Goal: Task Accomplishment & Management: Complete application form

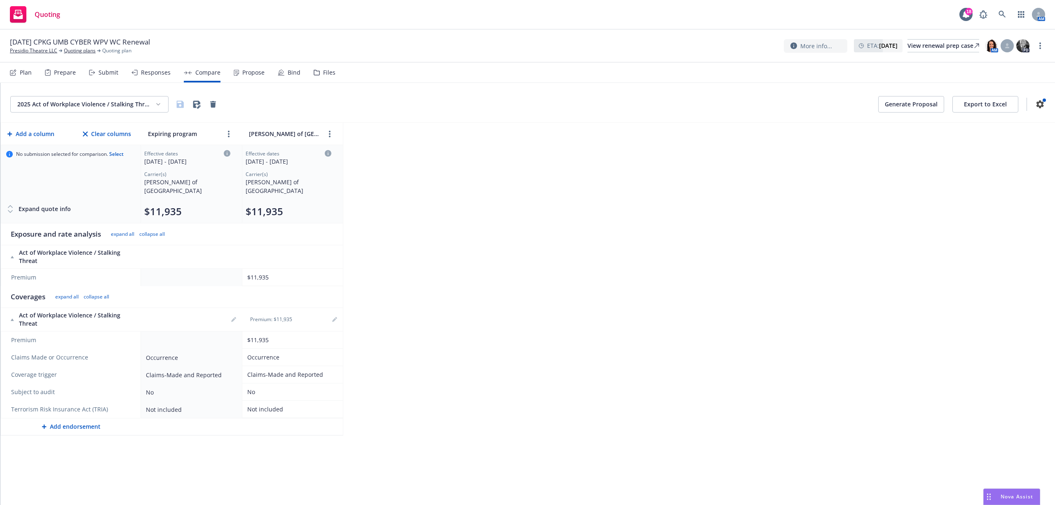
click at [158, 103] on html "Quoting 18 AM [DATE] CPKG UMB CYBER WPV WC Renewal Presidio Theatre LLC Quoting…" at bounding box center [527, 252] width 1055 height 505
click at [96, 151] on div "2025 Commercial Package" at bounding box center [91, 149] width 176 height 14
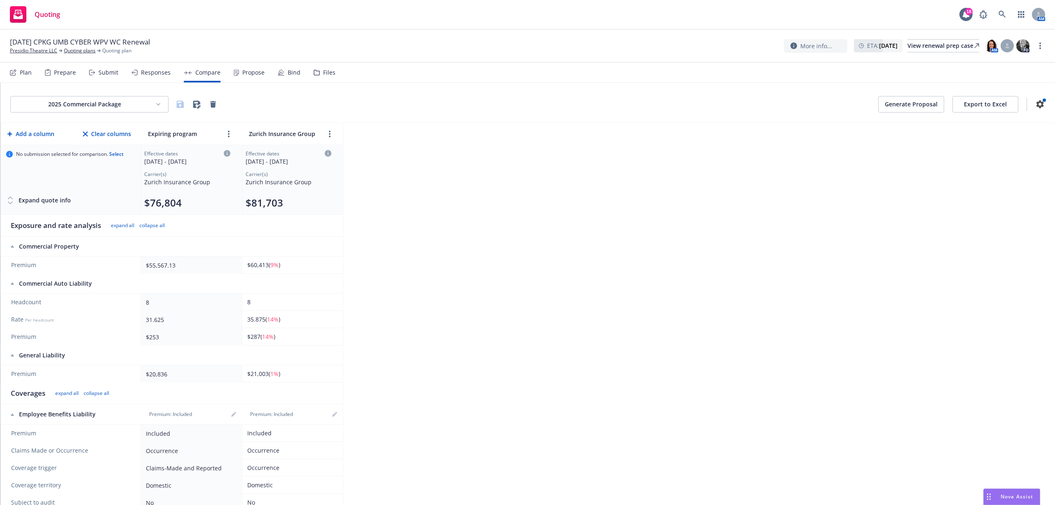
click at [152, 69] on div "Responses" at bounding box center [156, 72] width 30 height 7
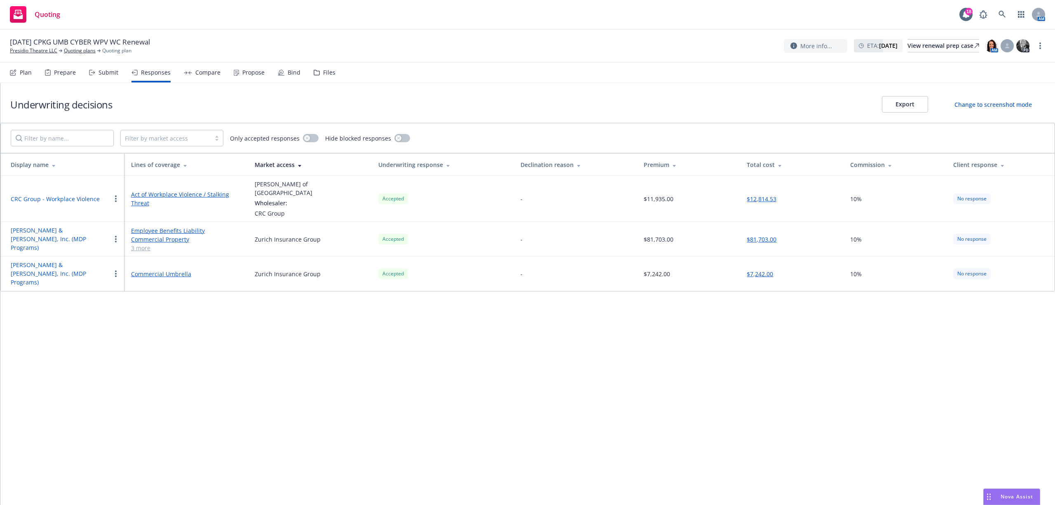
click at [757, 235] on button "$81,703.00" at bounding box center [762, 239] width 30 height 9
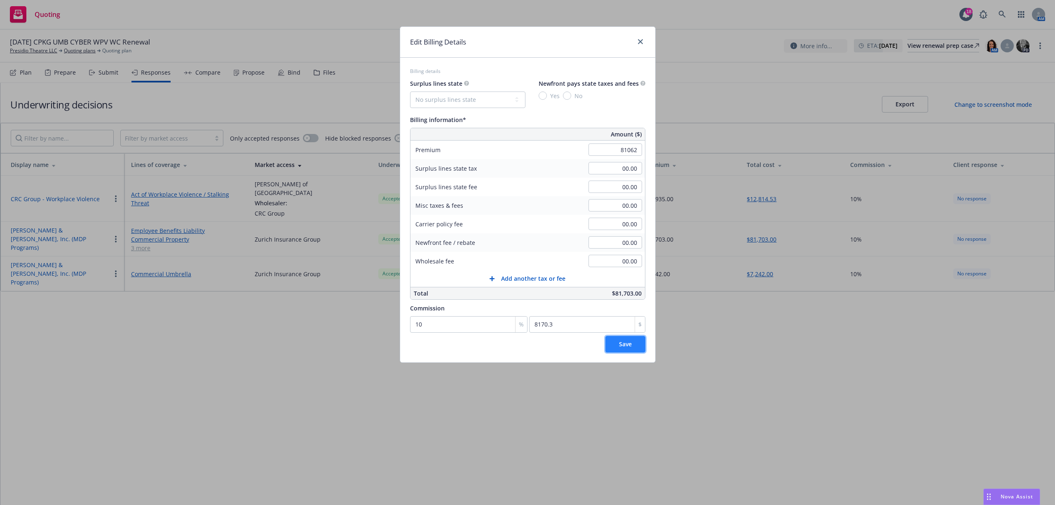
type input "81,062.00"
type input "8106.2"
click at [618, 338] on button "Save" at bounding box center [625, 344] width 40 height 16
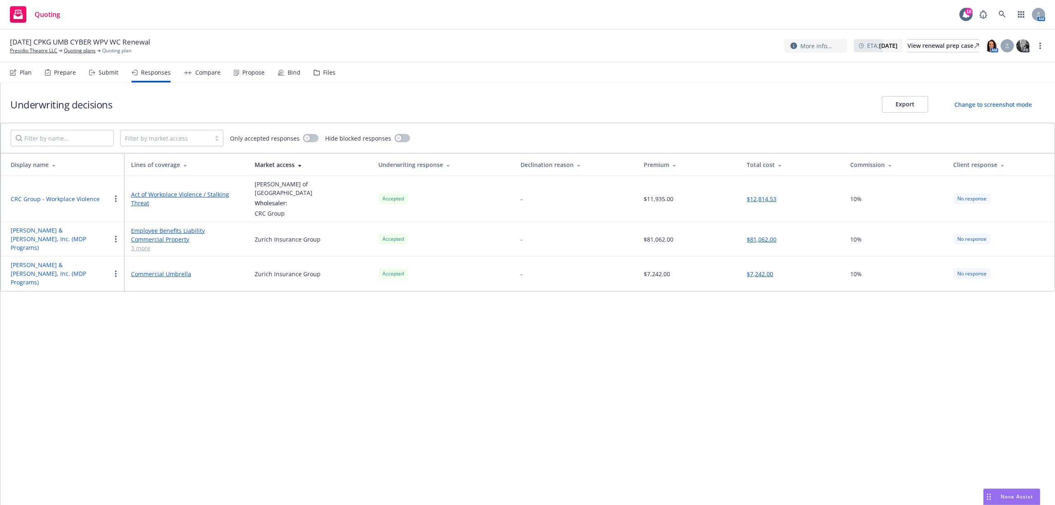
click at [767, 235] on button "$81,062.00" at bounding box center [762, 239] width 30 height 9
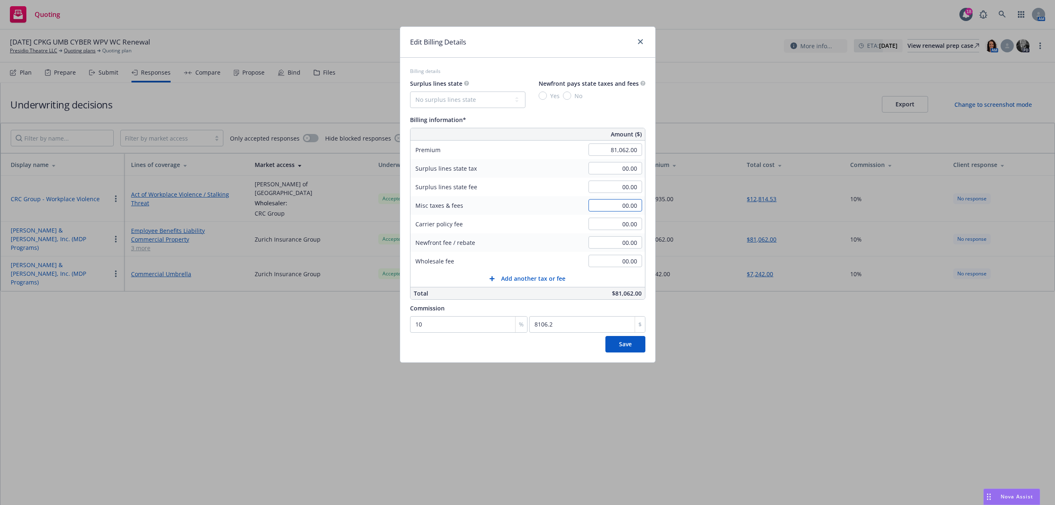
click at [612, 206] on input "00.00" at bounding box center [616, 205] width 54 height 12
type input "0.13"
click at [627, 347] on span "Save" at bounding box center [625, 344] width 13 height 8
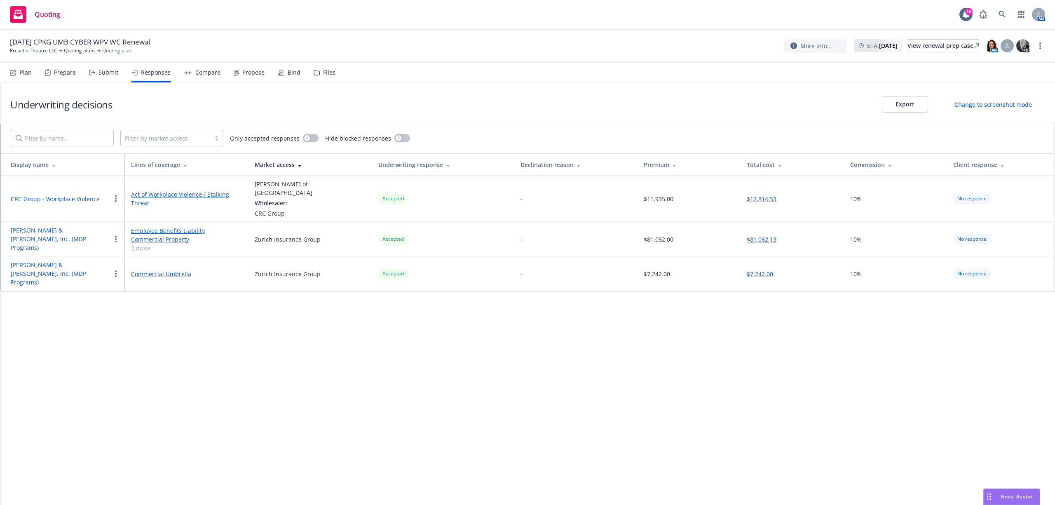
click at [102, 68] on div "Submit" at bounding box center [103, 73] width 29 height 20
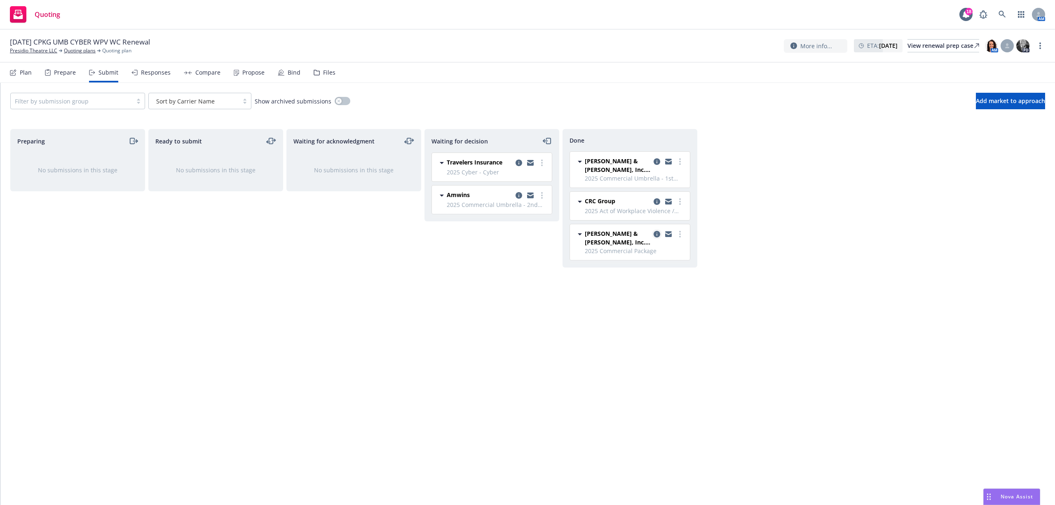
click at [656, 233] on icon "copy logging email" at bounding box center [657, 234] width 7 height 7
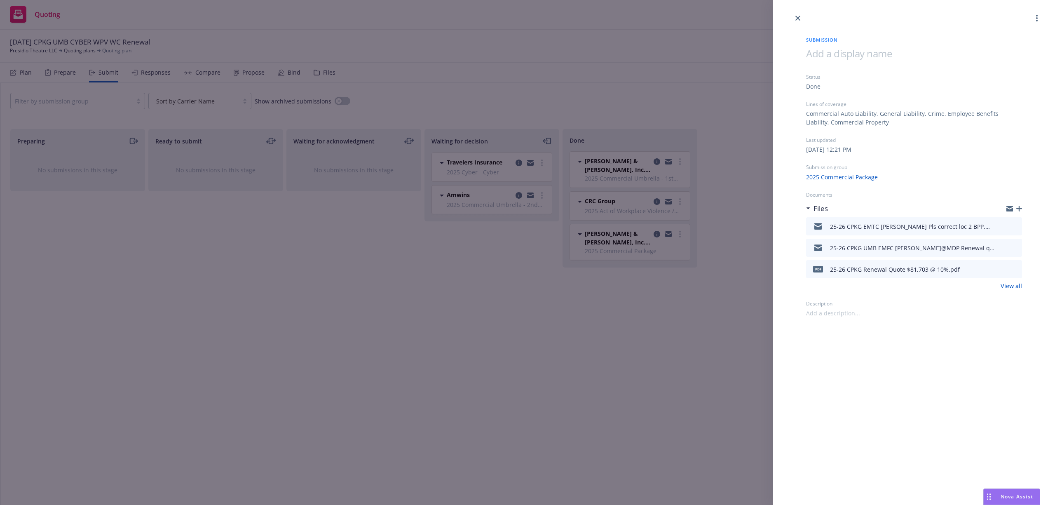
click at [1018, 209] on icon "button" at bounding box center [1019, 209] width 6 height 6
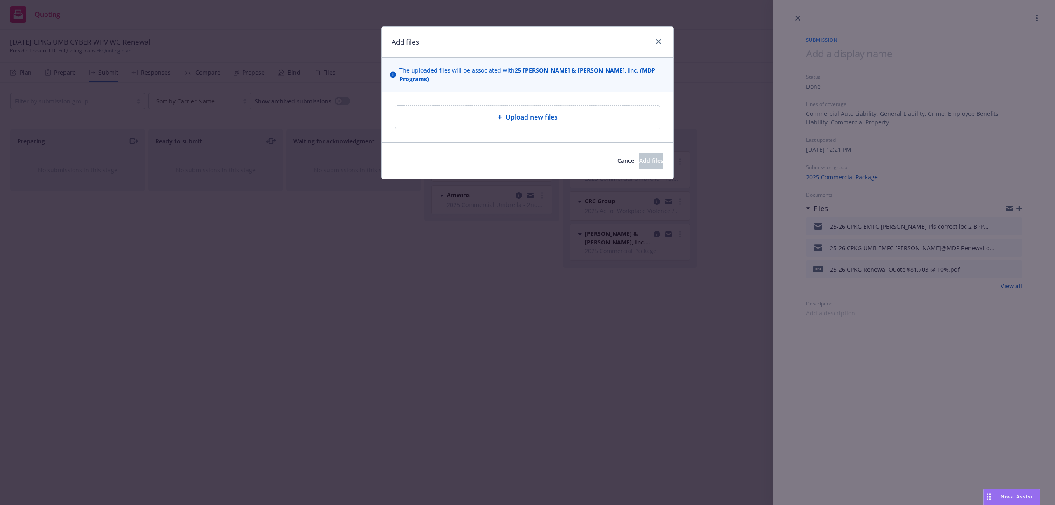
type textarea "x"
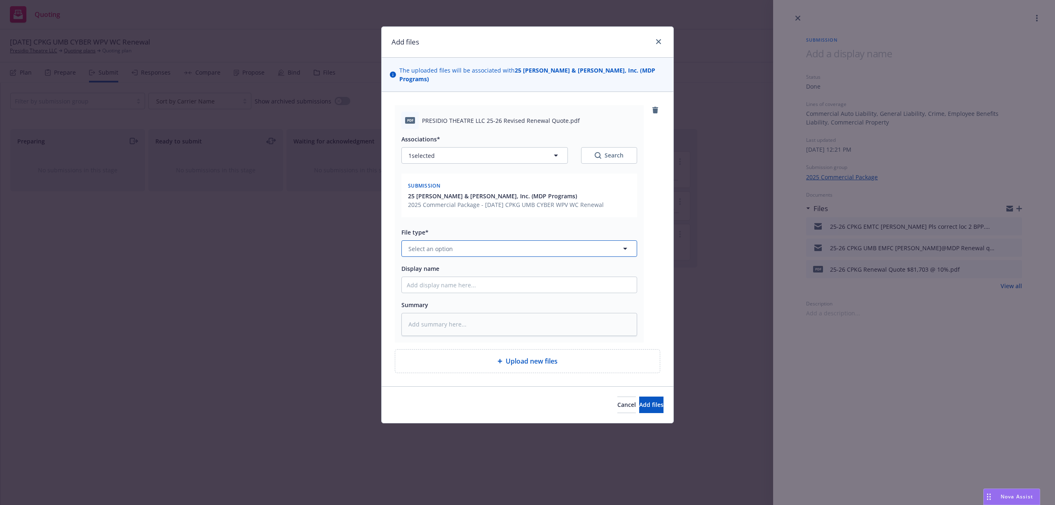
click at [470, 242] on button "Select an option" at bounding box center [519, 248] width 236 height 16
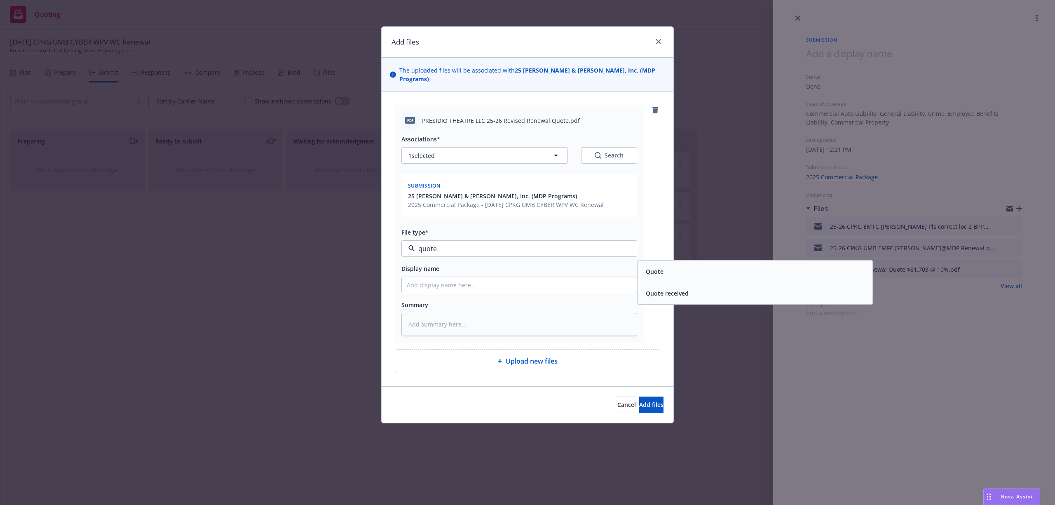
type input "quote"
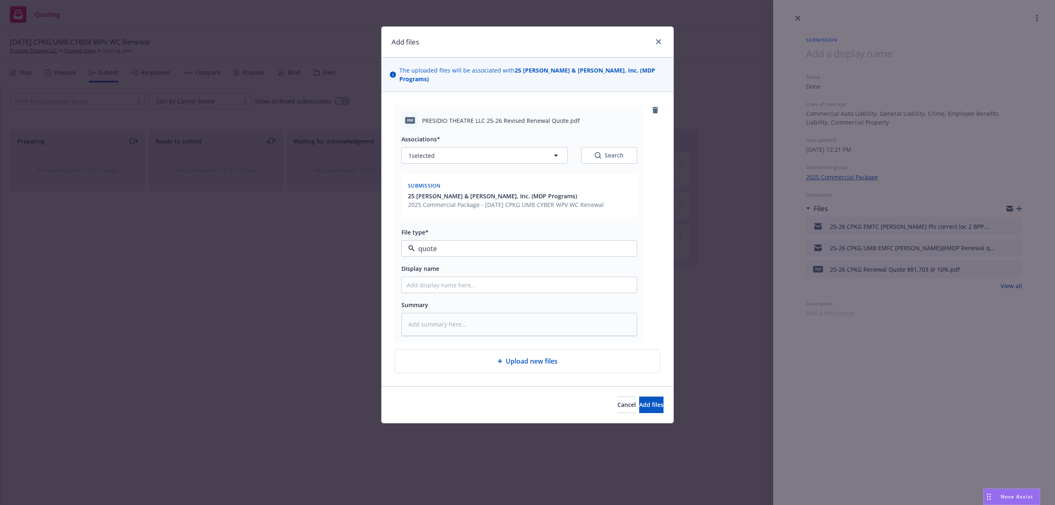
type textarea "x"
type input "Quote received"
type textarea "x"
type input "2"
type textarea "x"
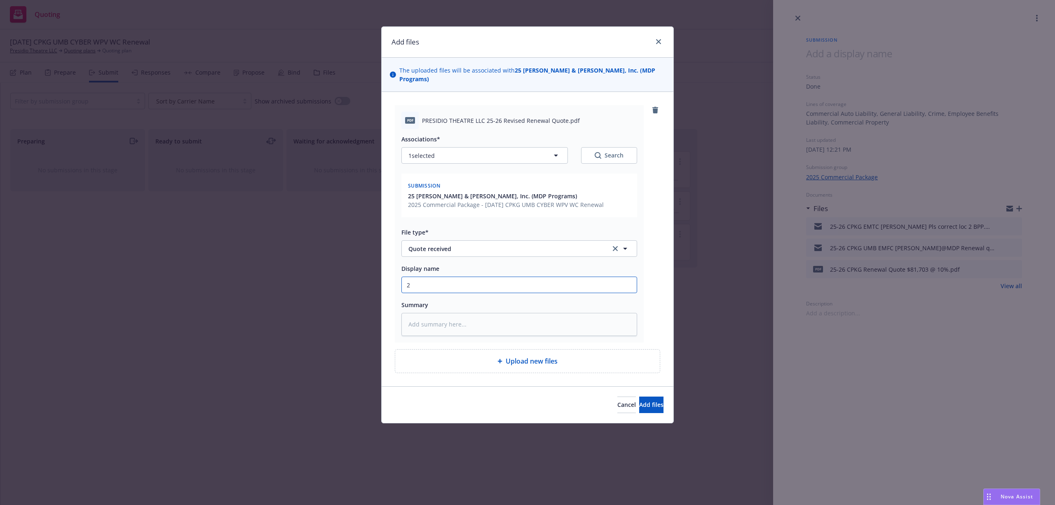
type input "25"
type textarea "x"
type input "25-"
type textarea "x"
type input "25-2"
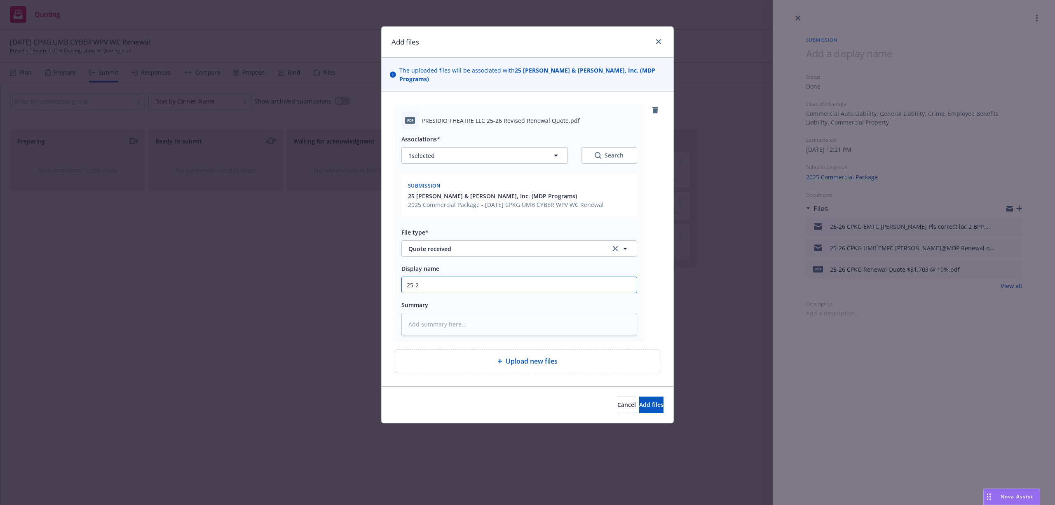
type textarea "x"
type input "25-26"
type textarea "x"
type input "25-26"
type textarea "x"
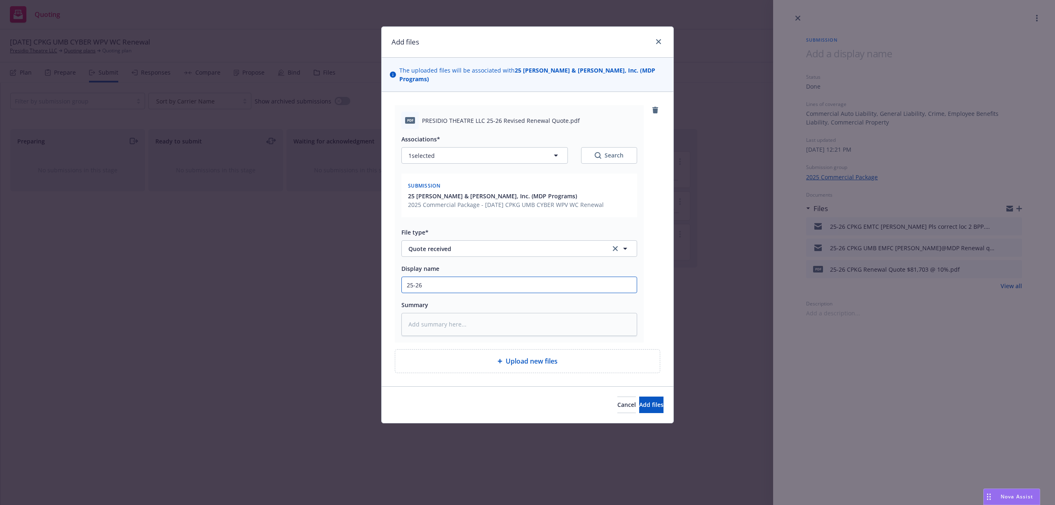
type input "25-26 C"
type textarea "x"
type input "25-26 CP"
type textarea "x"
type input "25-26 CPK"
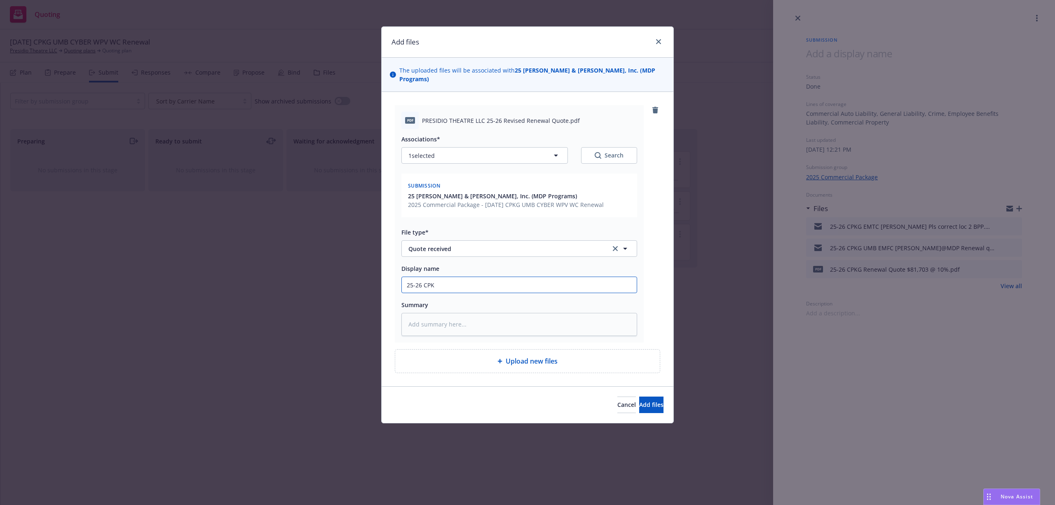
type textarea "x"
type input "25-26 CPKG"
click at [470, 244] on span "Quote received" at bounding box center [503, 248] width 191 height 9
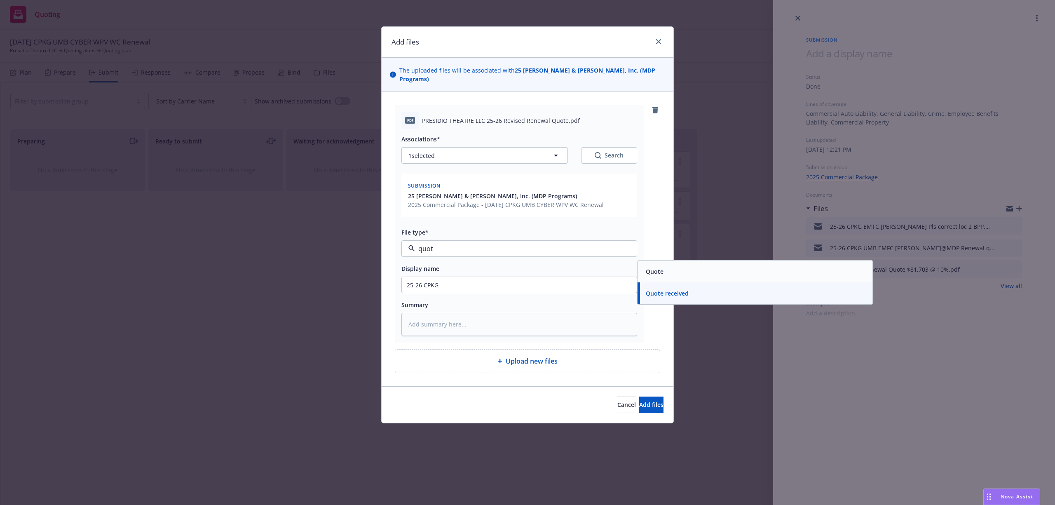
type input "quote"
click at [737, 260] on div "Quote" at bounding box center [755, 271] width 235 height 22
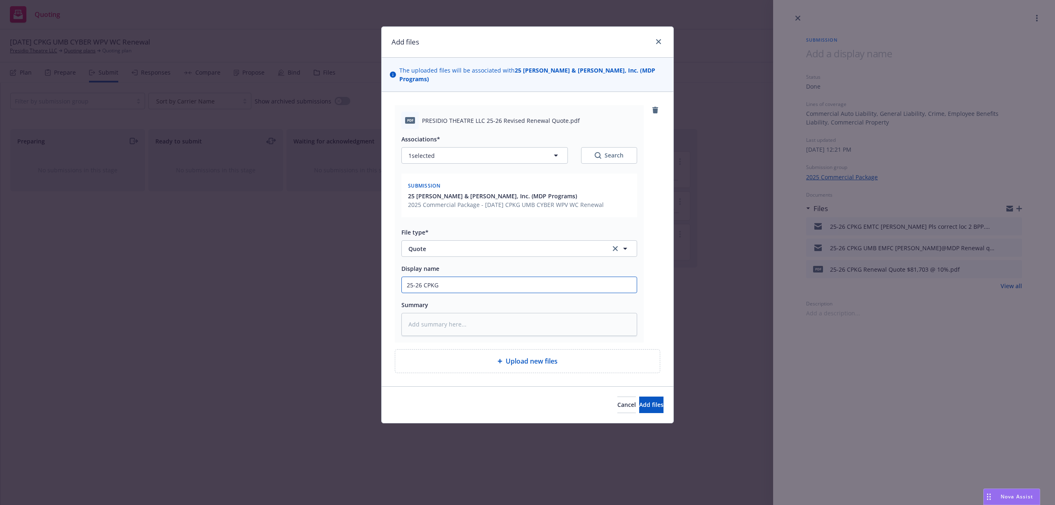
click at [464, 277] on input "25-26 CPKG" at bounding box center [519, 285] width 235 height 16
type textarea "x"
type input "25-26 CPKG"
type textarea "x"
type input "25-26 CPKG R"
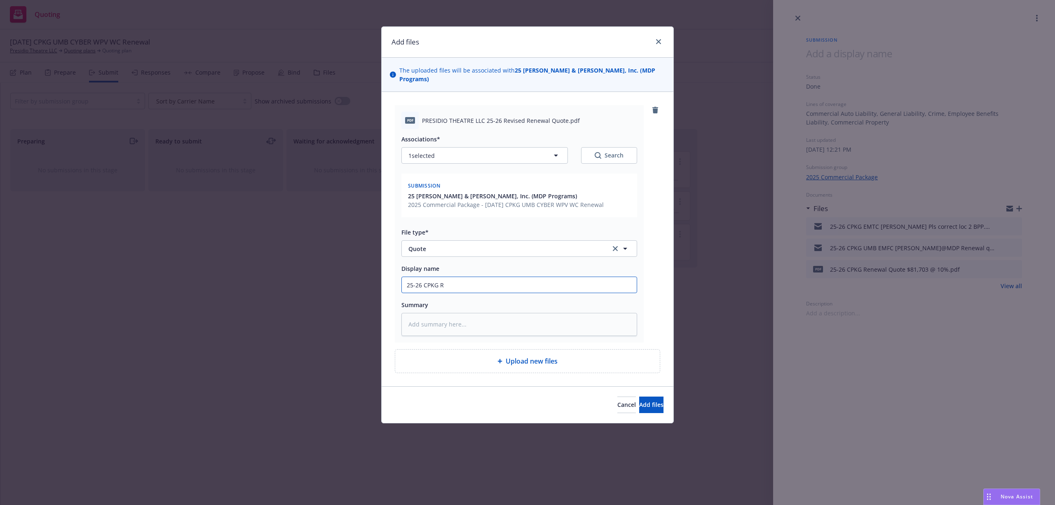
type textarea "x"
type input "25-26 CPKG Re"
type textarea "x"
type input "25-26 CPKG Rev"
type textarea "x"
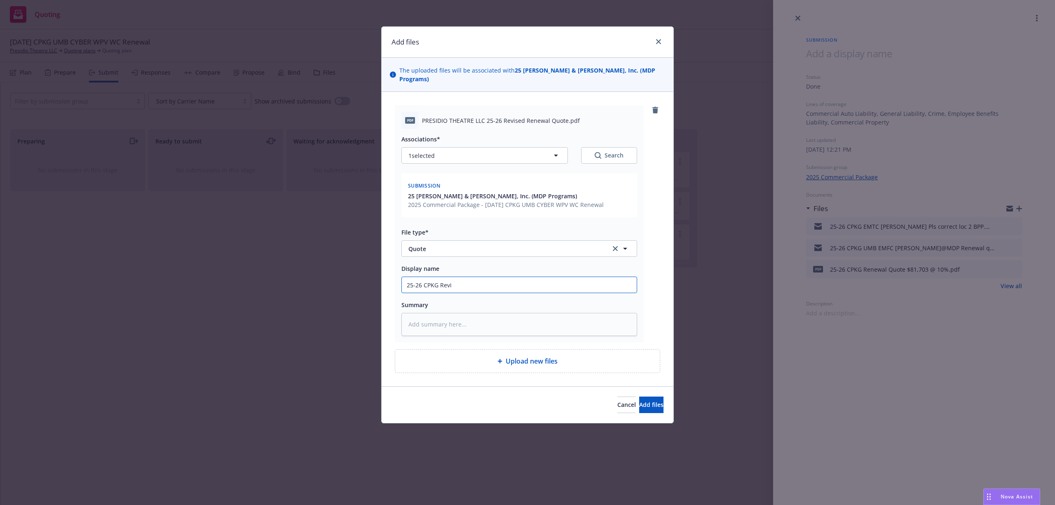
type input "25-26 CPKG [PERSON_NAME]"
type textarea "x"
type input "25-26 CPKG Revise"
type textarea "x"
type input "25-26 CPKG Revised"
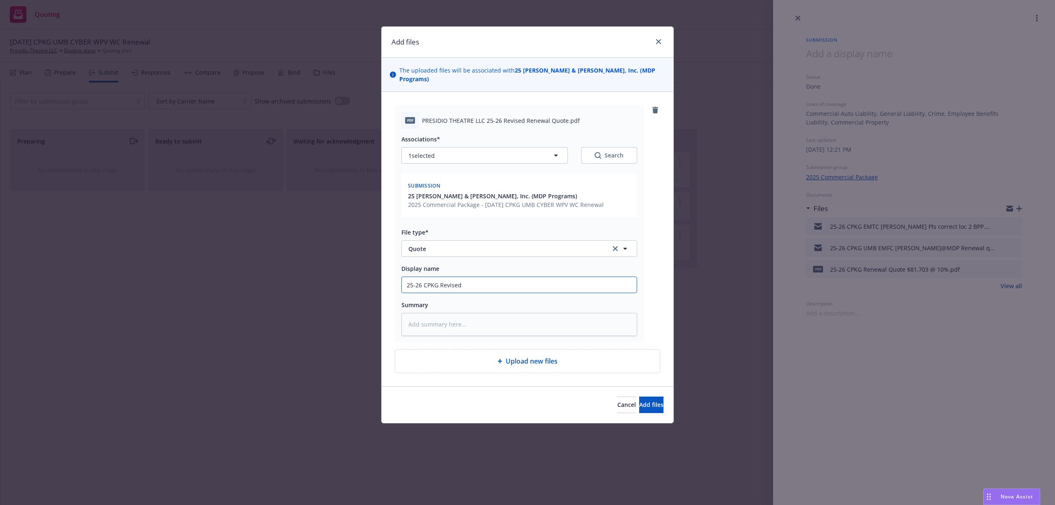
type textarea "x"
type input "25-26 CPKG Revised"
type textarea "x"
type input "25-26 CPKG Revised Q"
type textarea "x"
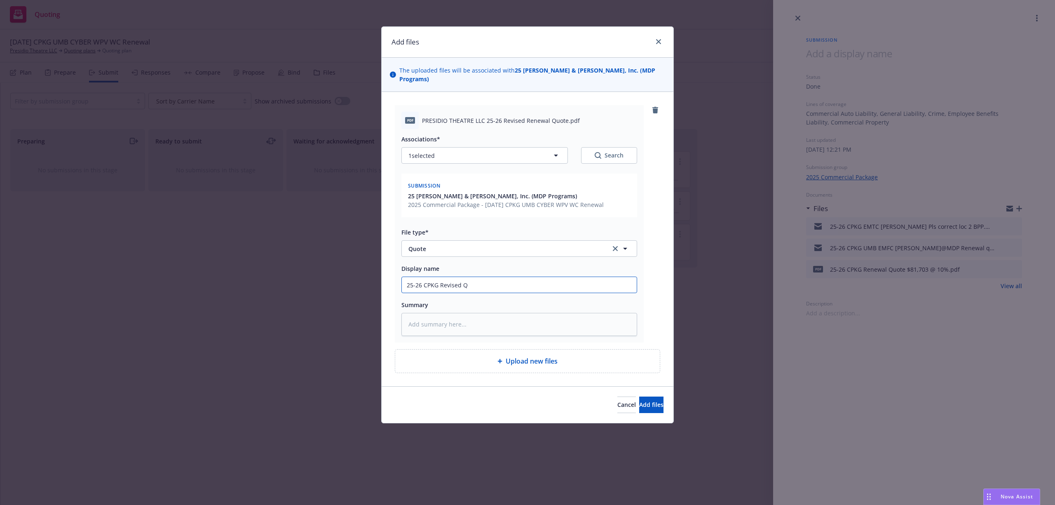
type input "25-26 CPKG Revised Qu"
type textarea "x"
type input "25-26 CPKG Revised Quo"
type textarea "x"
type input "25-26 CPKG Revised Quot"
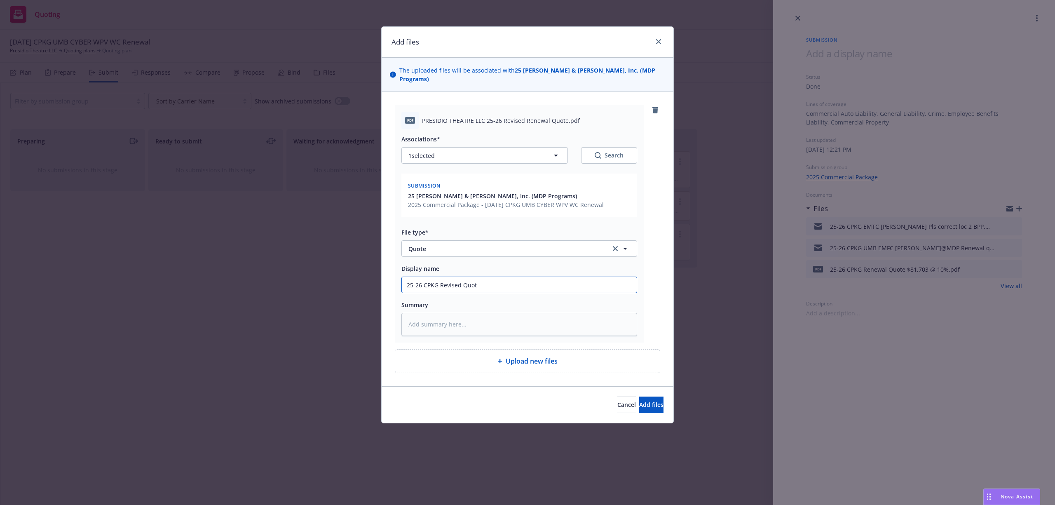
type textarea "x"
type input "25-26 CPKG Revised Quote"
type textarea "x"
type input "25-26 CPKG Revised Quote w"
type textarea "x"
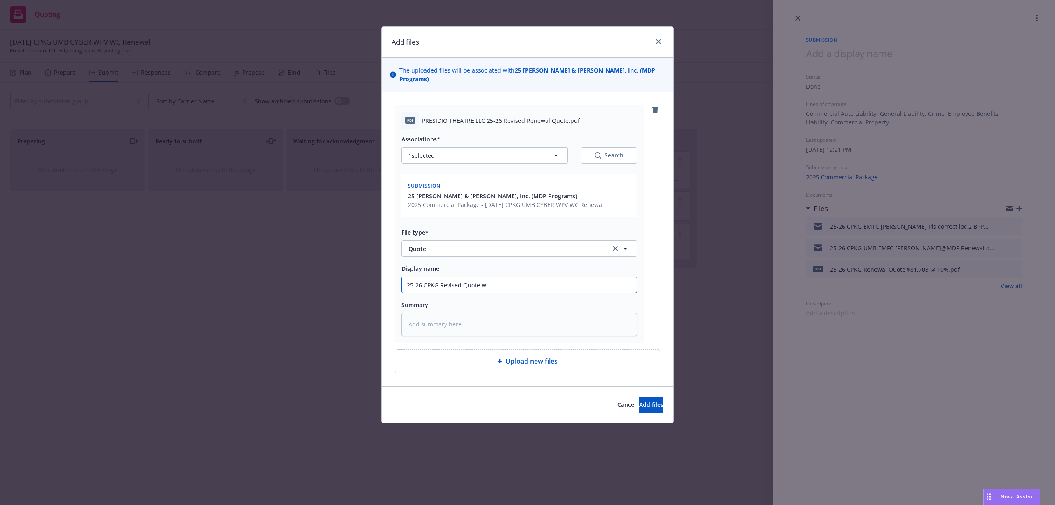
type input "25-26 CPKG Revised Quote wi"
type textarea "x"
type input "25-26 CPKG Revised Quote with"
type textarea "x"
type input "25-26 CPKG Revised Quote with"
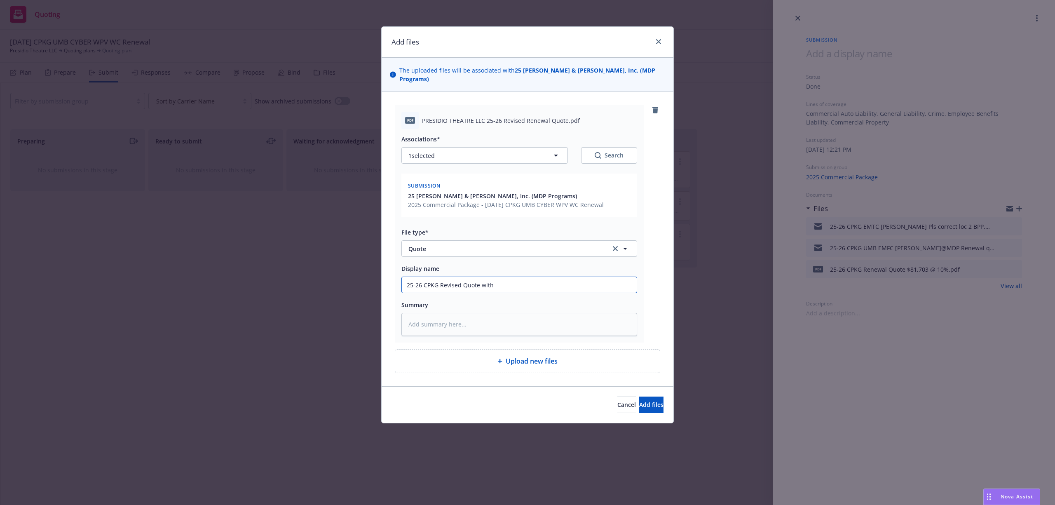
type textarea "x"
type input "25-26 CPKG Revised Quote with c"
type textarea "x"
type input "25-26 CPKG Revised Quote with co"
type textarea "x"
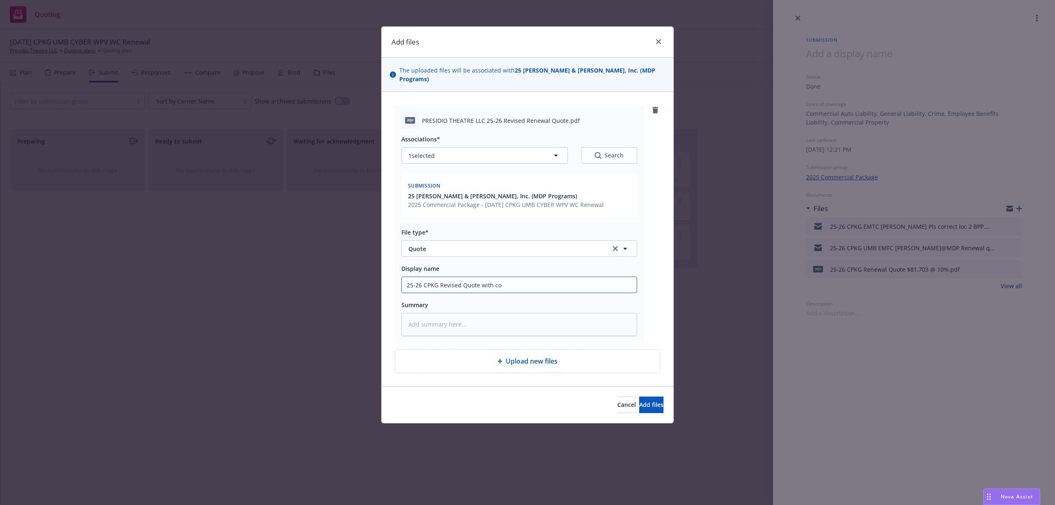
type input "25-26 CPKG Revised Quote with cor"
type textarea "x"
type input "25-26 CPKG Revised Quote with corr"
type textarea "x"
type input "25-26 CPKG Revised Quote with corre"
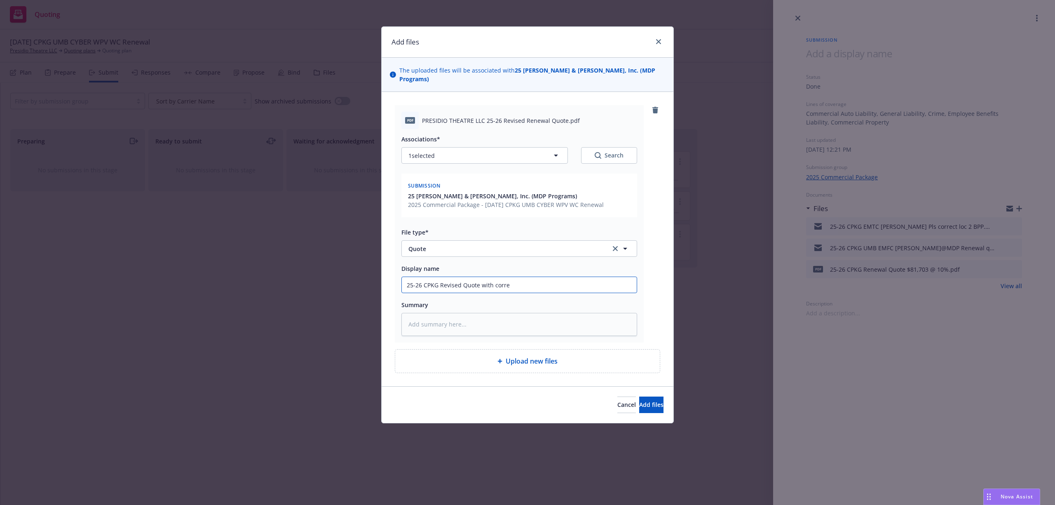
type textarea "x"
type input "25-26 CPKG Revised Quote with correc"
type textarea "x"
type input "25-26 CPKG Revised Quote with correct"
type textarea "x"
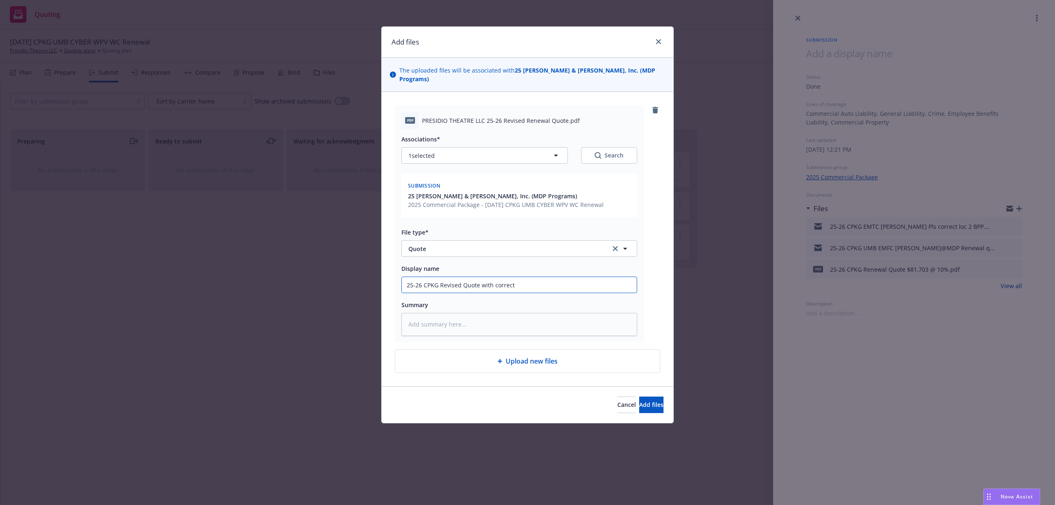
type input "25-26 CPKG Revised Quote with correcte"
type textarea "x"
type input "25-26 CPKG Revised Quote with corrected"
type textarea "x"
type input "25-26 CPKG Revised Quote with corrected"
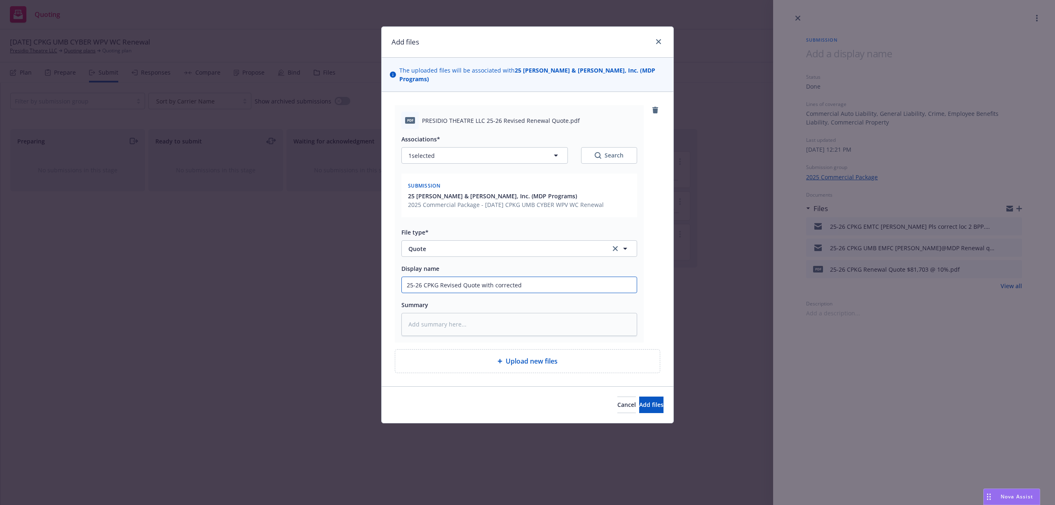
type textarea "x"
type input "25-26 CPKG Revised Quote with corrected B"
type textarea "x"
type input "25-26 CPKG Revised Quote with corrected BP"
type textarea "x"
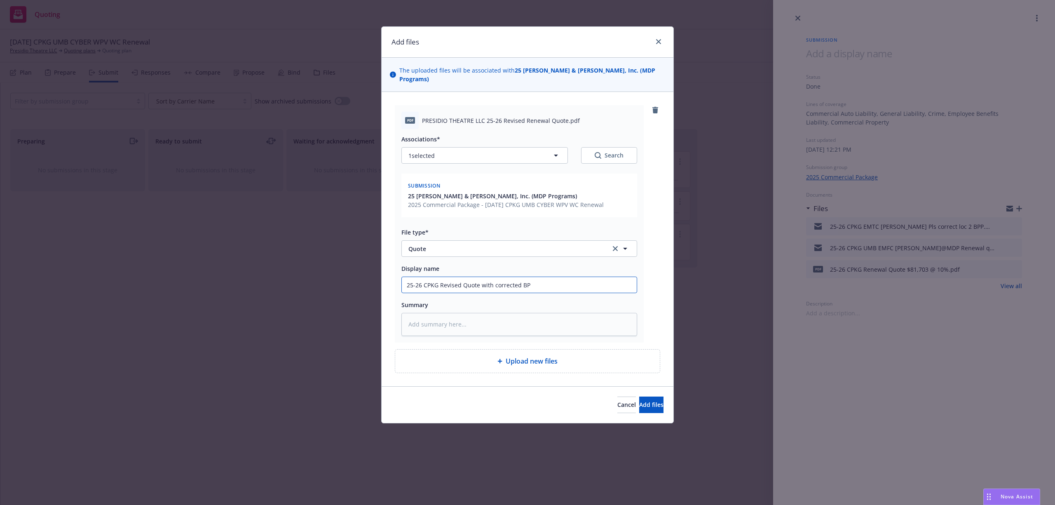
type input "25-26 CPKG Revised Quote with corrected BPP"
type textarea "x"
type input "25-26 CPKG Revised Quote with corrected BPP"
type textarea "x"
type input "25-26 CPKG Revised Quote with corrected BPP f"
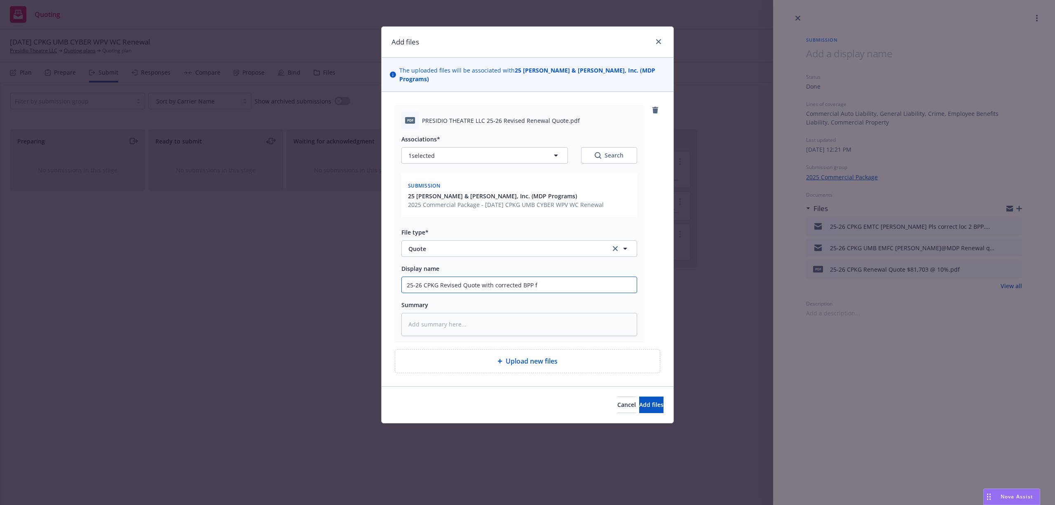
type textarea "x"
type input "25-26 CPKG Revised Quote with corrected BPP fo"
type textarea "x"
type input "25-26 CPKG Revised Quote with corrected BPP for"
type textarea "x"
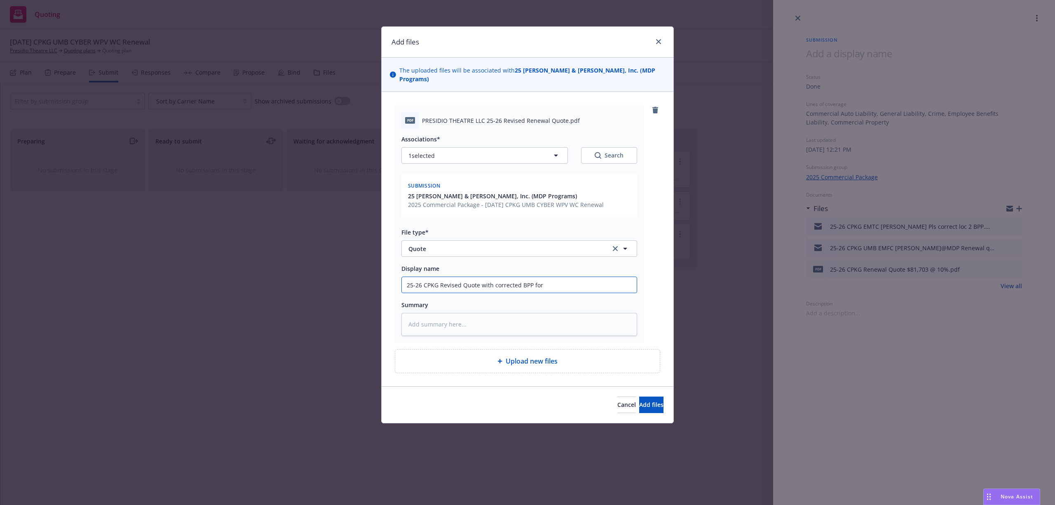
type input "25-26 CPKG Revised Quote with corrected BPP for"
type textarea "x"
type input "25-26 CPKG Revised Quote with corrected BPP for L"
type textarea "x"
type input "25-26 CPKG Revised Quote with corrected BPP for Lo"
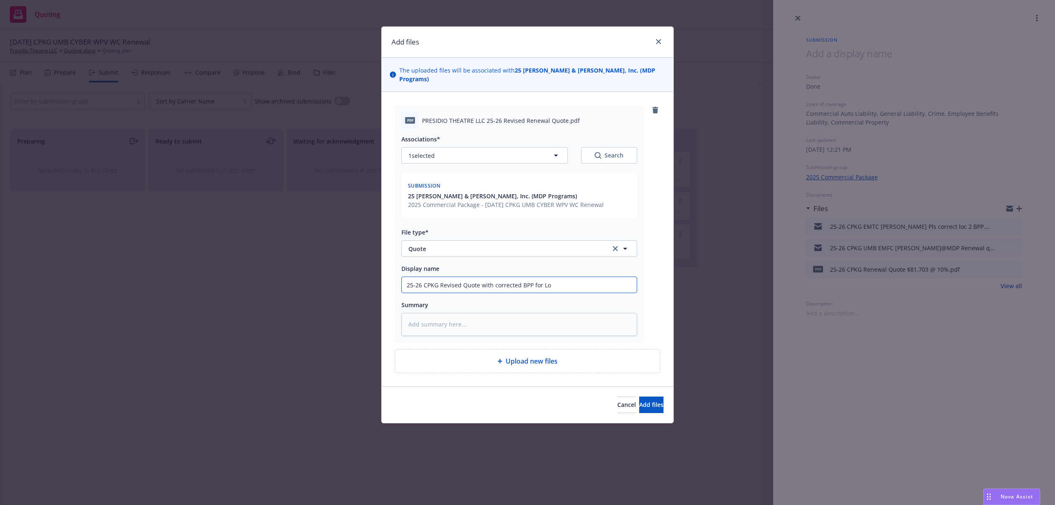
type textarea "x"
type input "25-26 CPKG Revised Quote with corrected BPP for Loc"
type textarea "x"
type input "25-26 CPKG Revised Quote with corrected BPP for Loc"
type textarea "x"
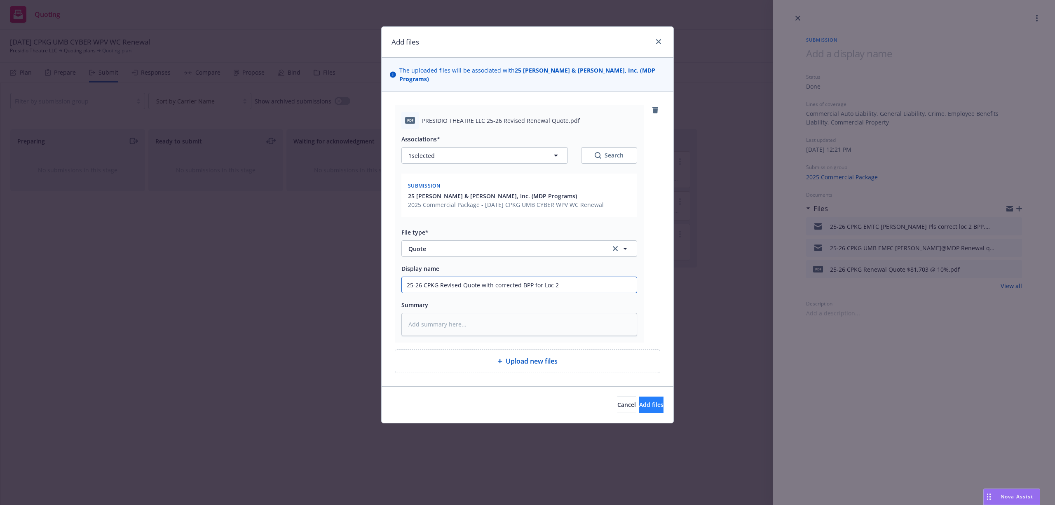
type input "25-26 CPKG Revised Quote with corrected BPP for Loc 2"
click at [654, 398] on button "Add files" at bounding box center [651, 405] width 24 height 16
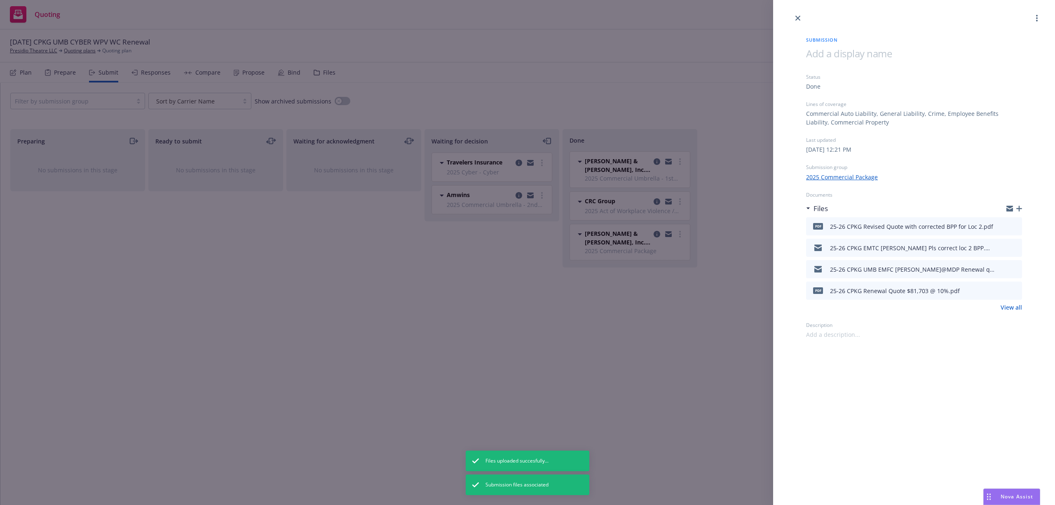
click at [1021, 206] on icon "button" at bounding box center [1019, 209] width 6 height 6
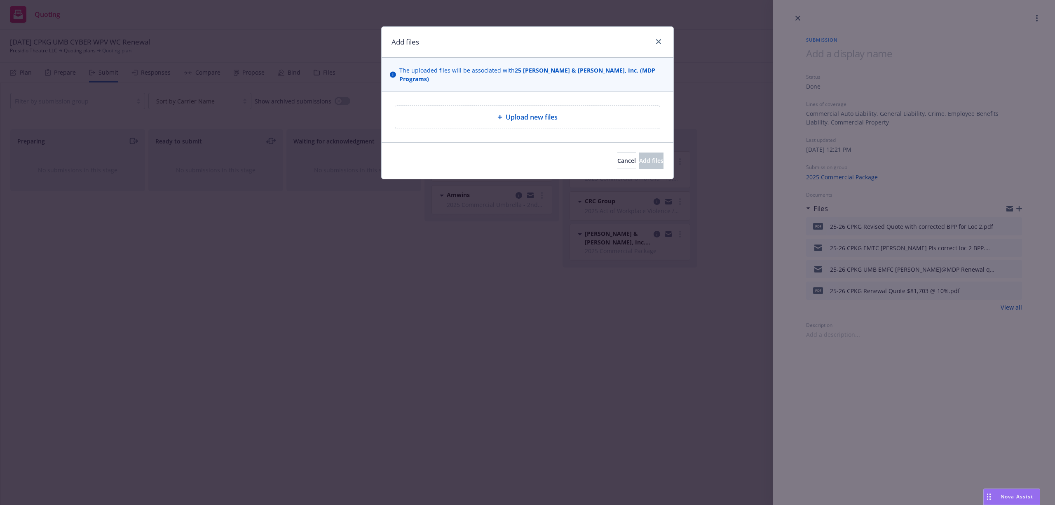
type textarea "x"
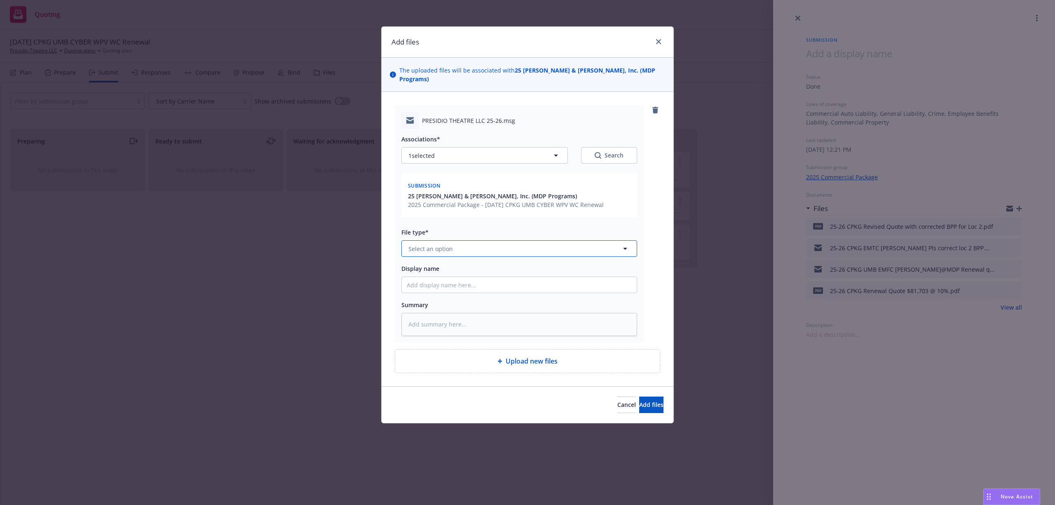
click at [462, 240] on button "Select an option" at bounding box center [519, 248] width 236 height 16
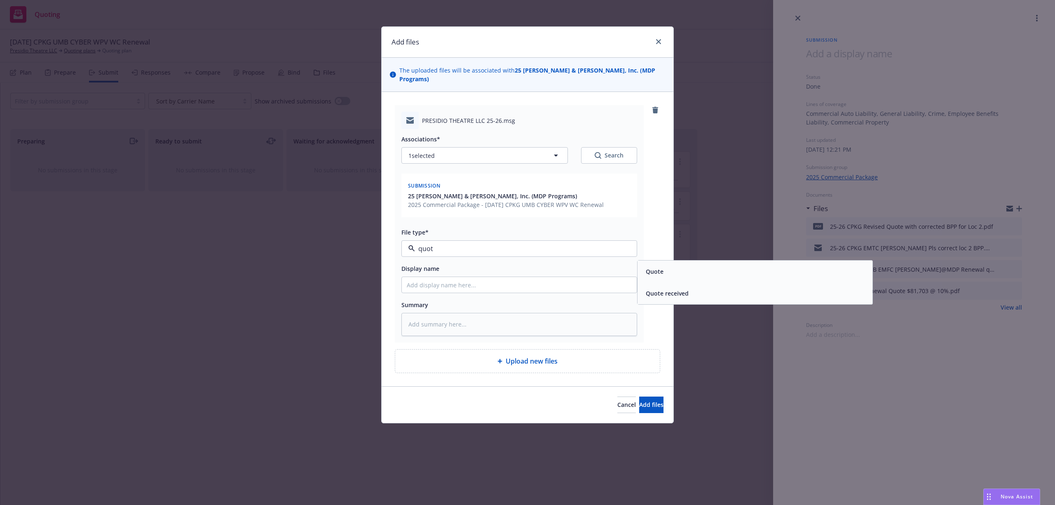
type input "quote"
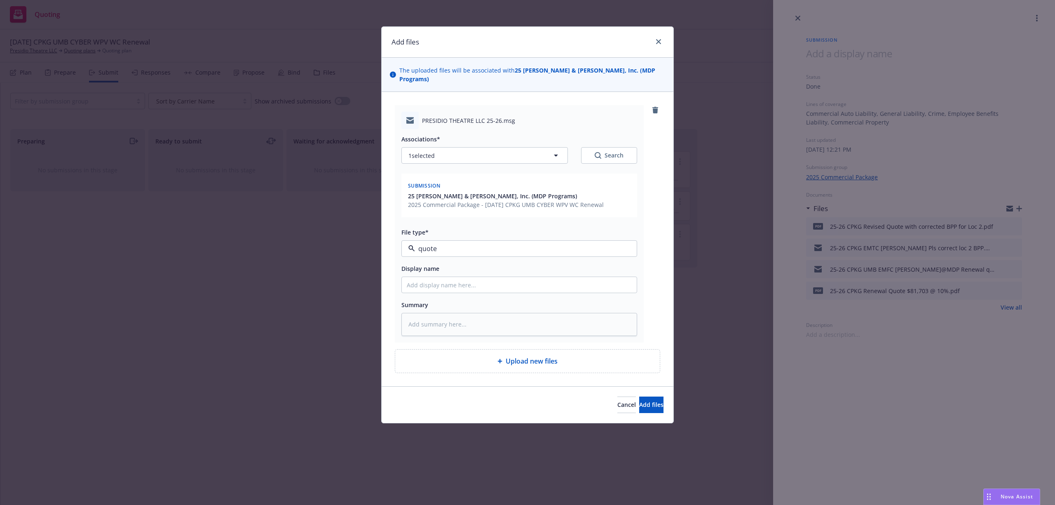
type textarea "x"
type input "2"
type textarea "x"
type input "25"
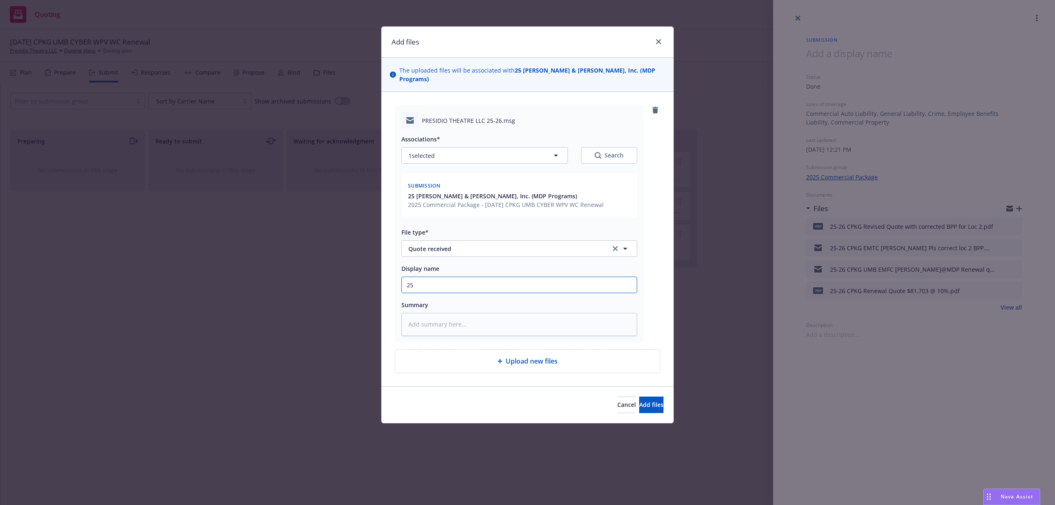
type textarea "x"
type input "25-"
type textarea "x"
type input "25-2"
type textarea "x"
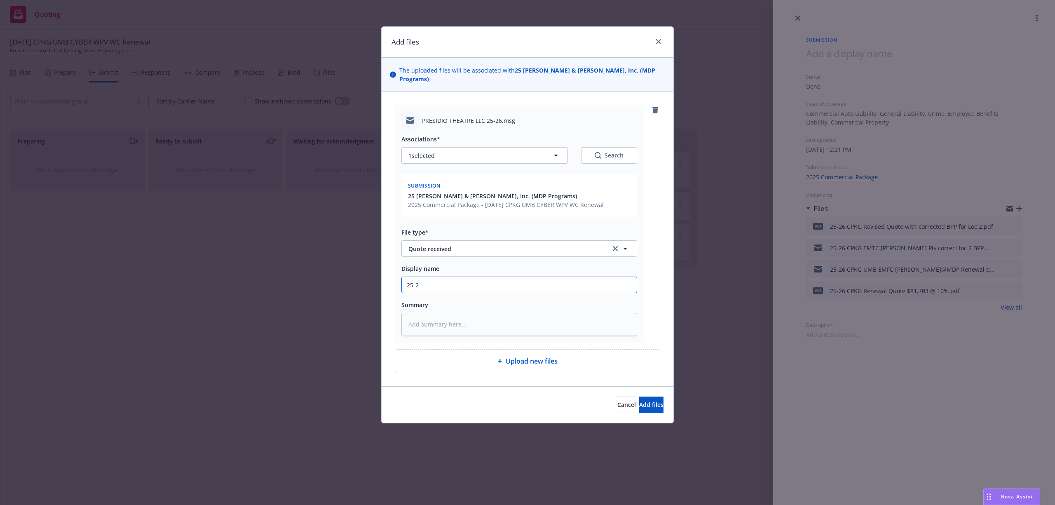
type input "25-26"
type textarea "x"
type input "25-2"
type textarea "x"
type input "25-26"
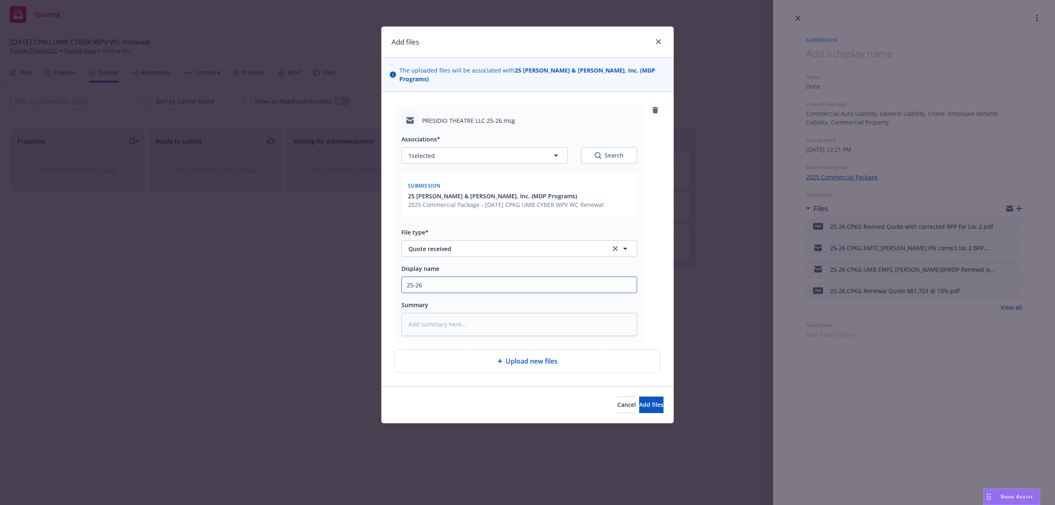
type textarea "x"
type input "25-26"
type textarea "x"
type input "25-26 C"
type textarea "x"
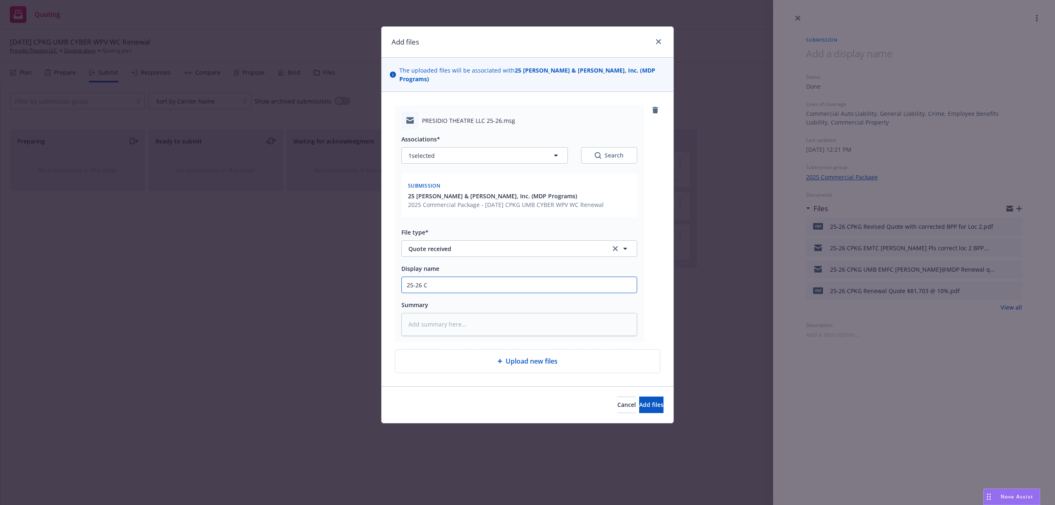
type input "25-26 CP"
type textarea "x"
type input "25-26 CPK"
type textarea "x"
type input "25-26 CPKG"
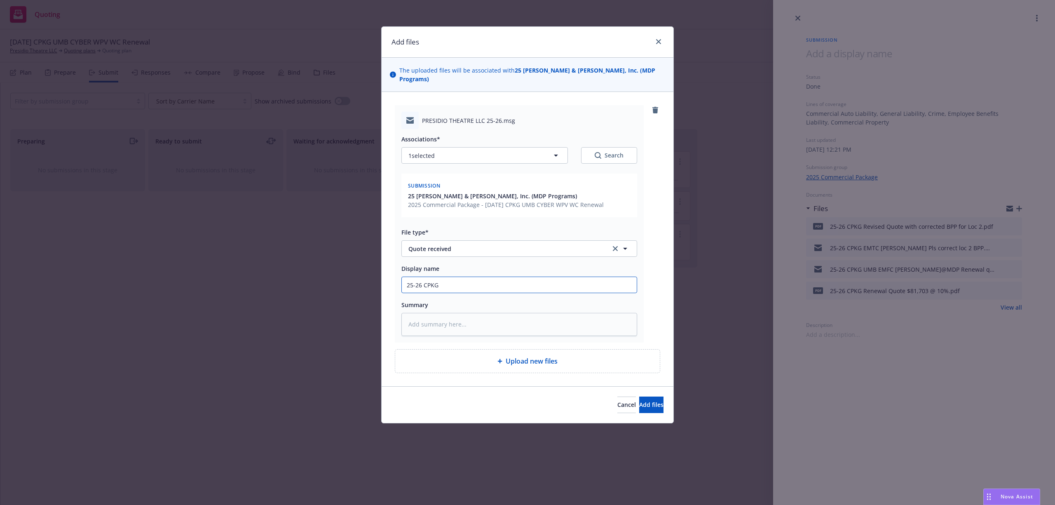
type textarea "x"
type input "25-26 CPKG"
type textarea "x"
type input "25-26 CPKG E"
type textarea "x"
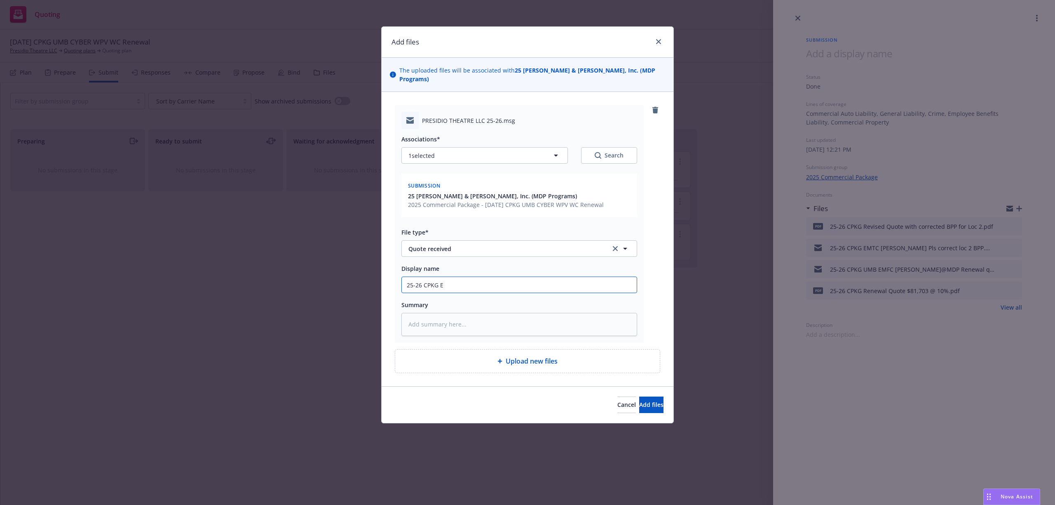
type input "25-26 CPKG EM"
type textarea "x"
type input "25-26 CPKG EMT"
type textarea "x"
type input "25-26 CPKG EM"
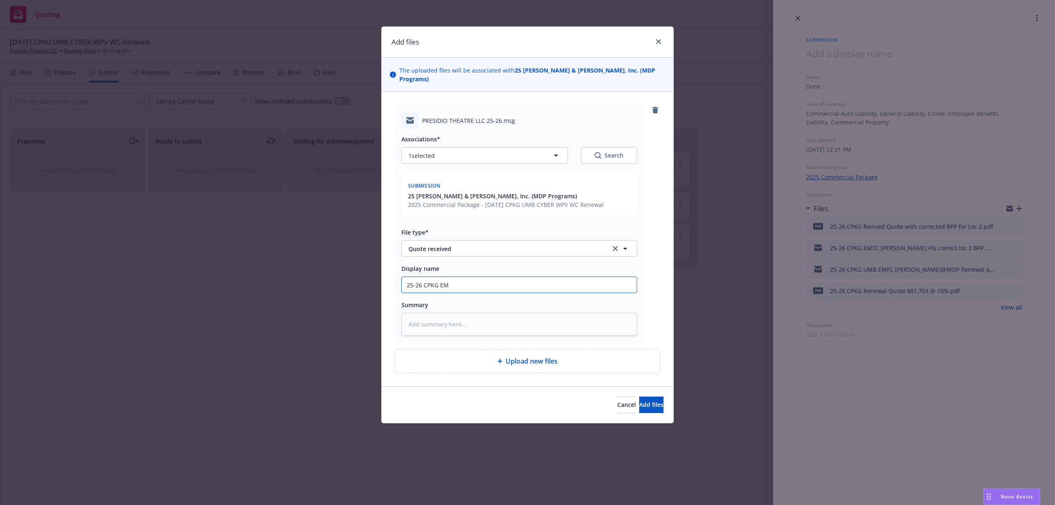
type textarea "x"
type input "25-26 CPKG EMF"
type textarea "x"
type input "25-26 CPKG EMFC"
type textarea "x"
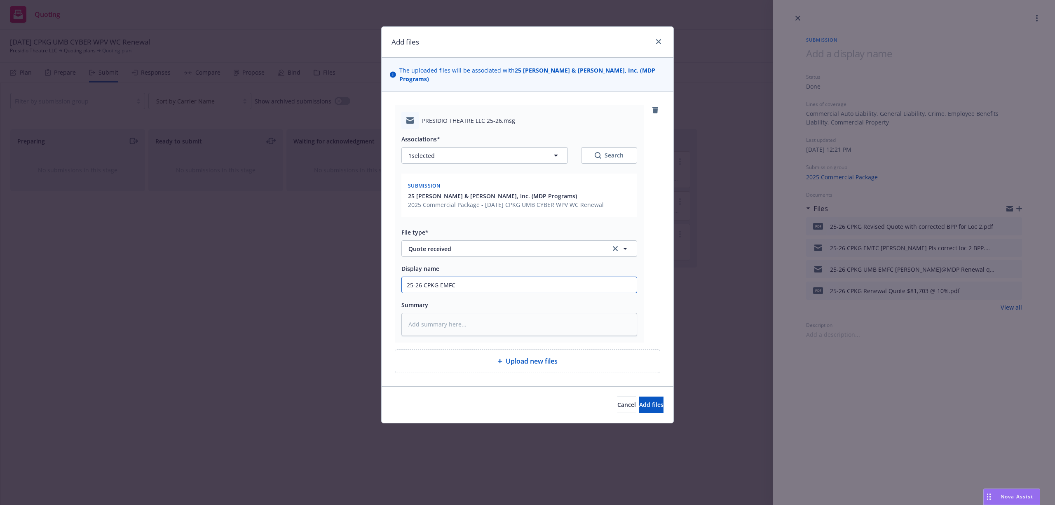
type input "25-26 CPKG EMFC"
type textarea "x"
type input "25-26 CPKG EMFC M"
type textarea "x"
type input "25-26 CPKG EMFC Ma"
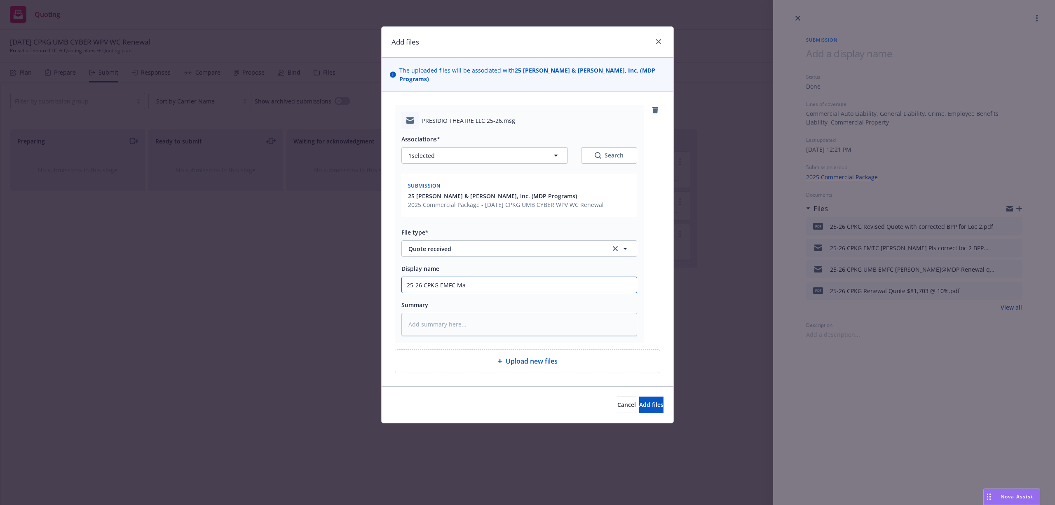
type textarea "x"
type input "25-26 CPKG EMFC Man"
type textarea "x"
type input "25-26 CPKG EMFC Mand"
type textarea "x"
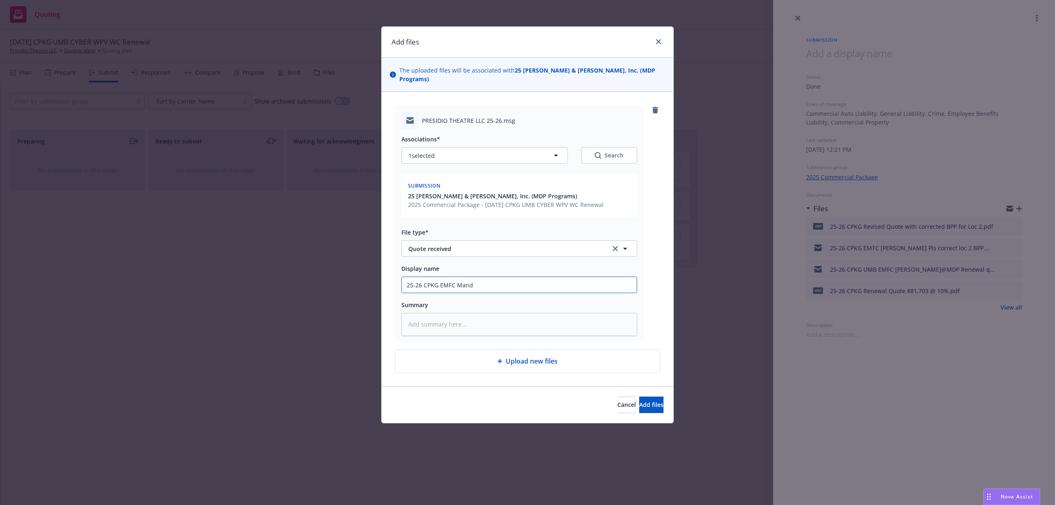
type input "25-26 CPKG EMFC Mandi"
type textarea "x"
type input "25-26 CPKG EMFC Mandi@"
type textarea "x"
type input "25-26 CPKG EMFC Mandi@M"
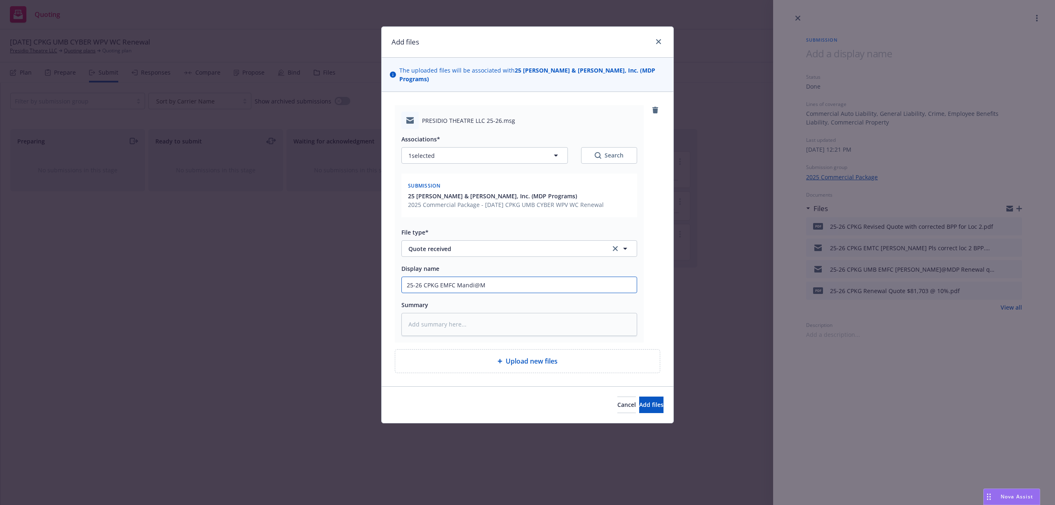
type textarea "x"
type input "25-26 CPKG EMFC Mandi@MD"
type textarea "x"
type input "25-26 CPKG EMFC Mandi@MDP"
type textarea "x"
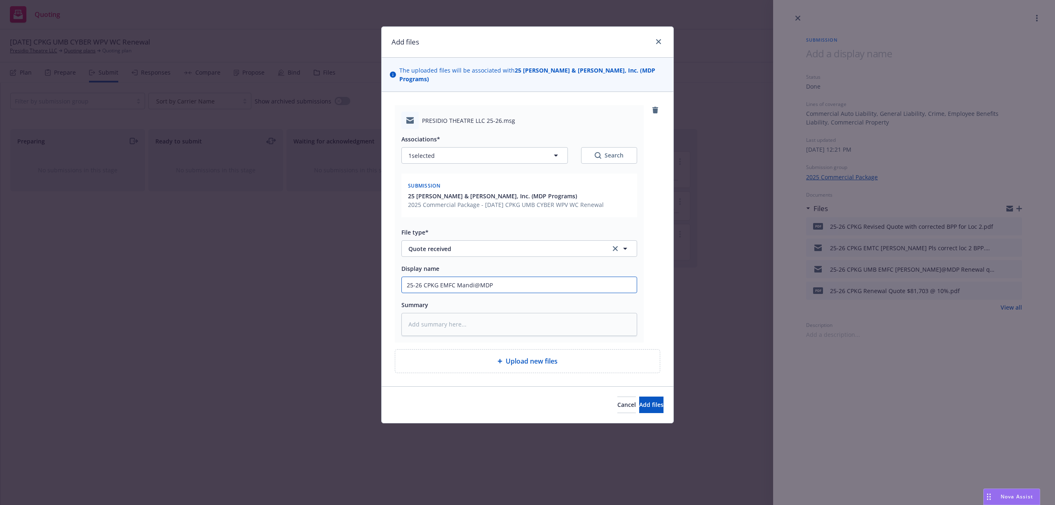
type input "25-26 CPKG EMFC Mandi@MDP"
type textarea "x"
type input "25-26 CPKG EMFC Mandi@MDP R"
type textarea "x"
type input "25-26 CPKG EMFC Mandi@MDP Re"
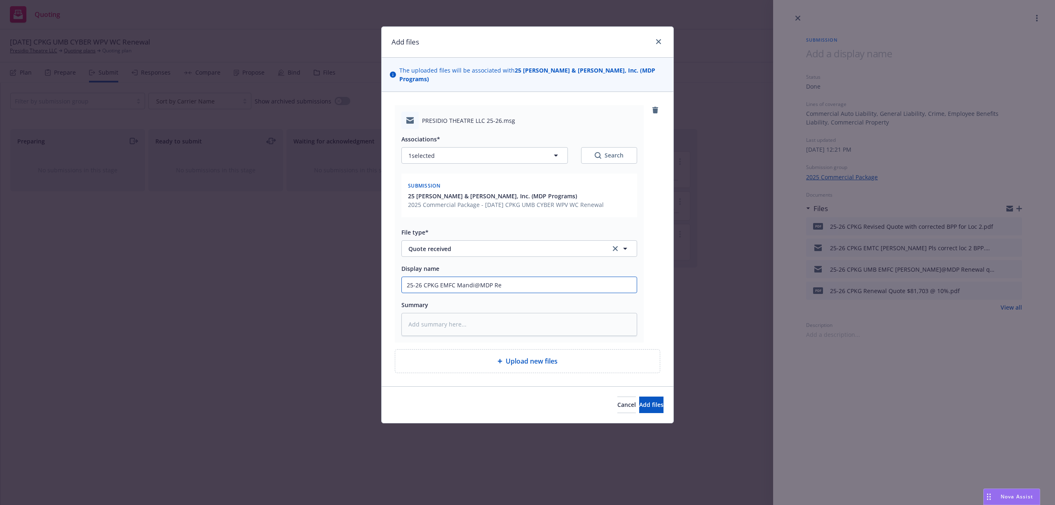
type textarea "x"
type input "25-26 CPKG EMFC Mandi@MDP Rev"
type textarea "x"
type input "25-26 CPKG EMFC Mandi@MDP Revi"
type textarea "x"
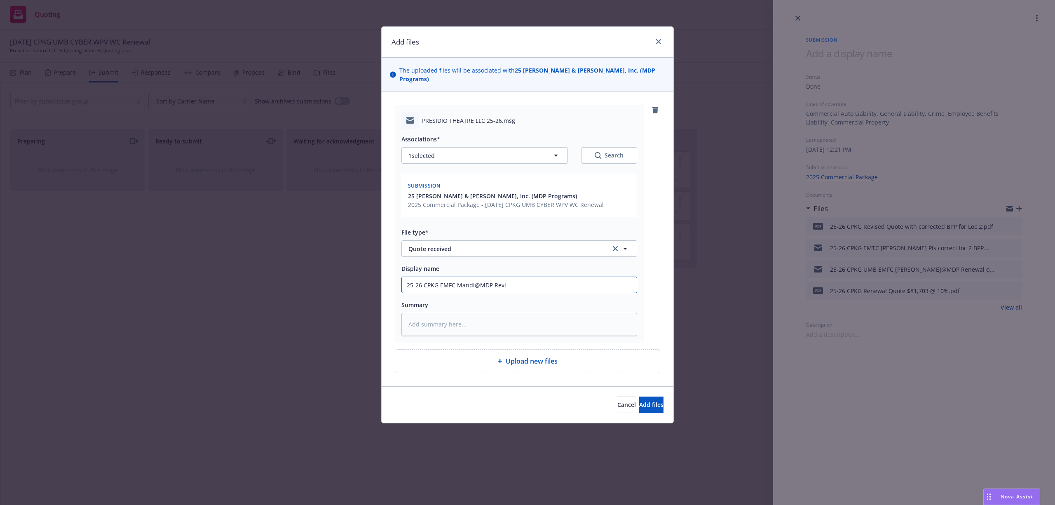
type input "25-26 CPKG EMFC Mandi@MDP [PERSON_NAME]"
type textarea "x"
type input "25-26 CPKG EMFC Mandi@MDP Revise"
type textarea "x"
type input "25-26 CPKG EMFC Mandi@MDP Revised"
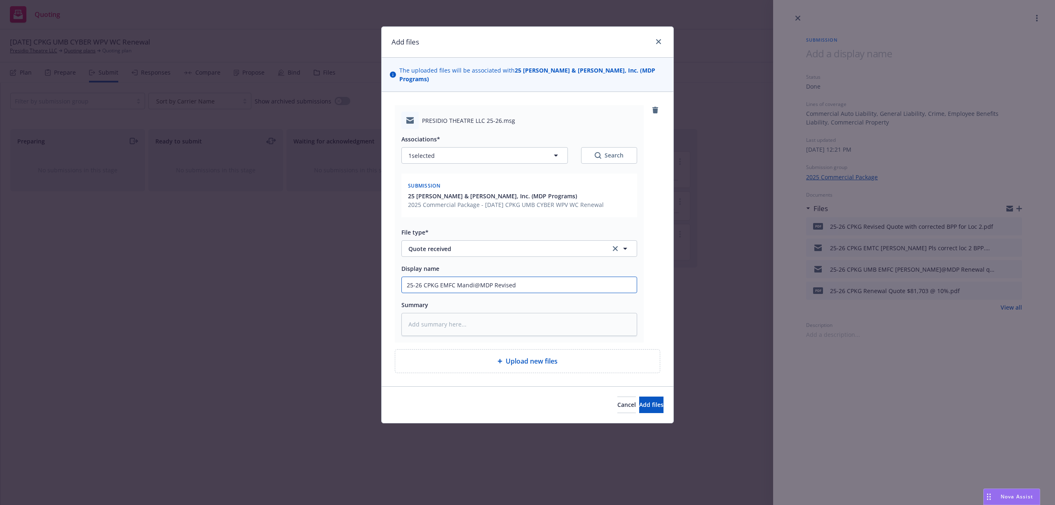
type textarea "x"
type input "25-26 CPKG EMFC Mandi@MDP Revised"
type textarea "x"
type input "25-26 CPKG EMFC Mandi@MDP Revised q"
type textarea "x"
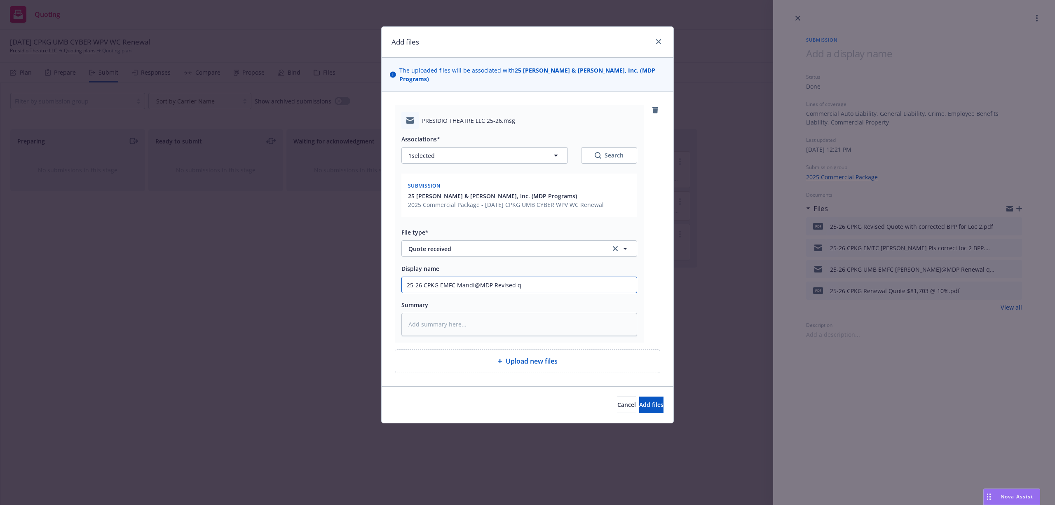
type input "25-26 CPKG EMFC Mandi@MDP Revised qu"
type textarea "x"
type input "25-26 CPKG EMFC Mandi@MDP Revised quo"
type textarea "x"
type input "25-26 CPKG EMFC Mandi@MDP Revised quot"
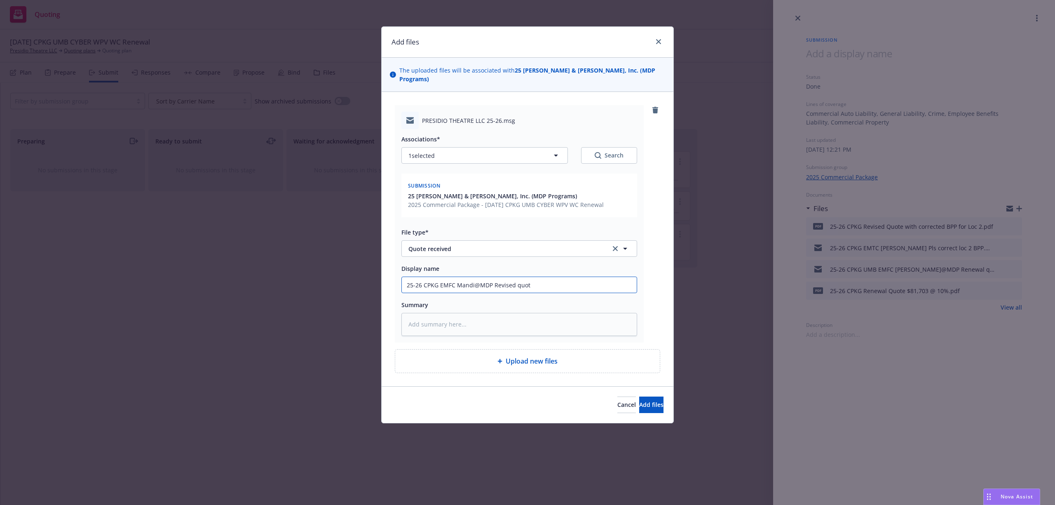
type textarea "x"
type input "25-26 CPKG EMFC Mandi@MDP Revised quote"
type textarea "x"
paste textarea "Please see revised quote with no real property coverage at location 2 just the …"
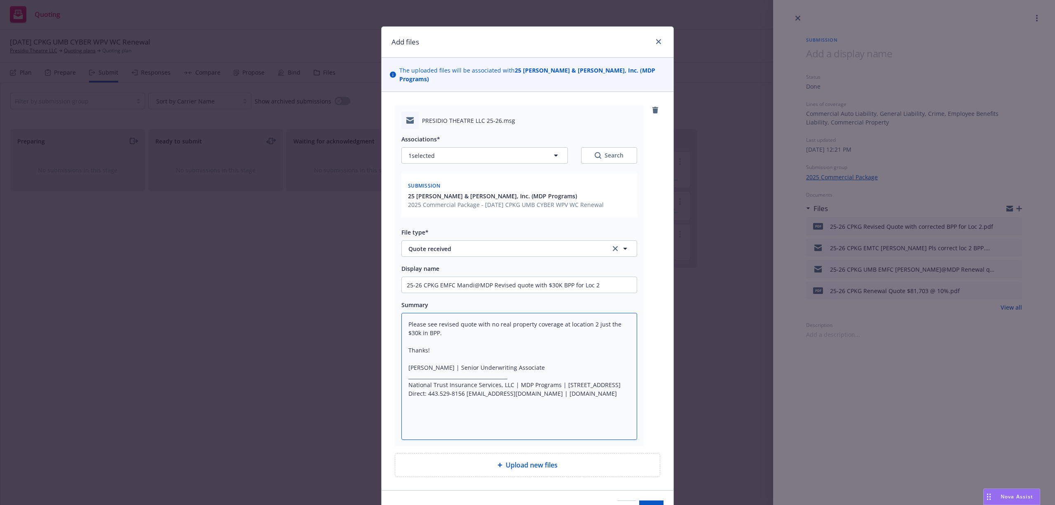
scroll to position [2, 0]
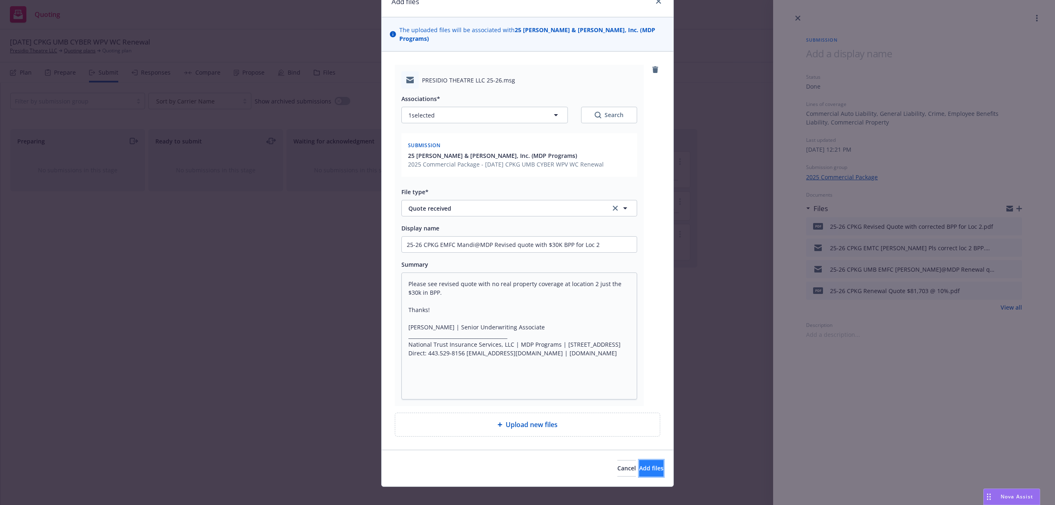
click at [639, 464] on span "Add files" at bounding box center [651, 468] width 24 height 8
